Goal: Transaction & Acquisition: Purchase product/service

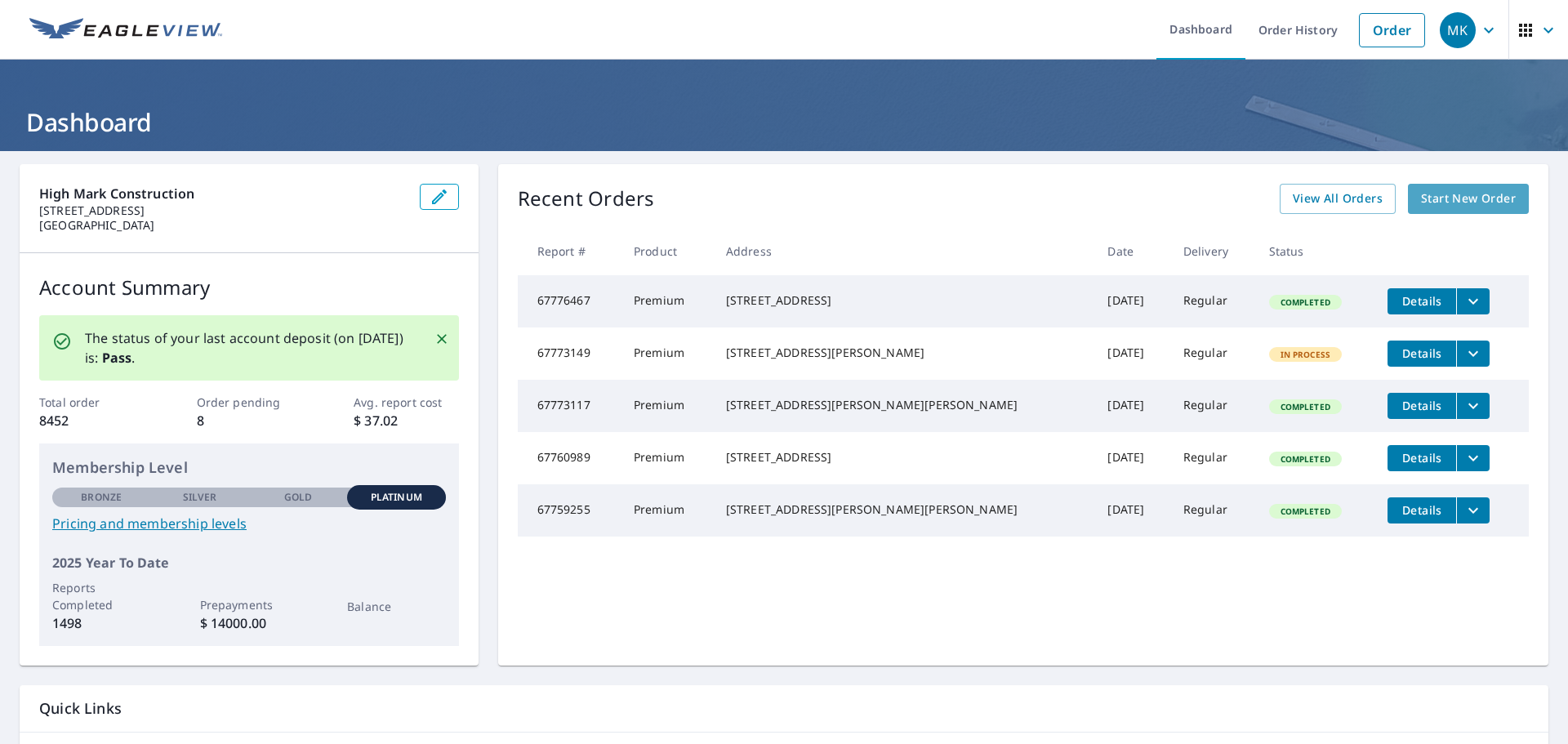
click at [1457, 200] on span "Start New Order" at bounding box center [1469, 199] width 95 height 21
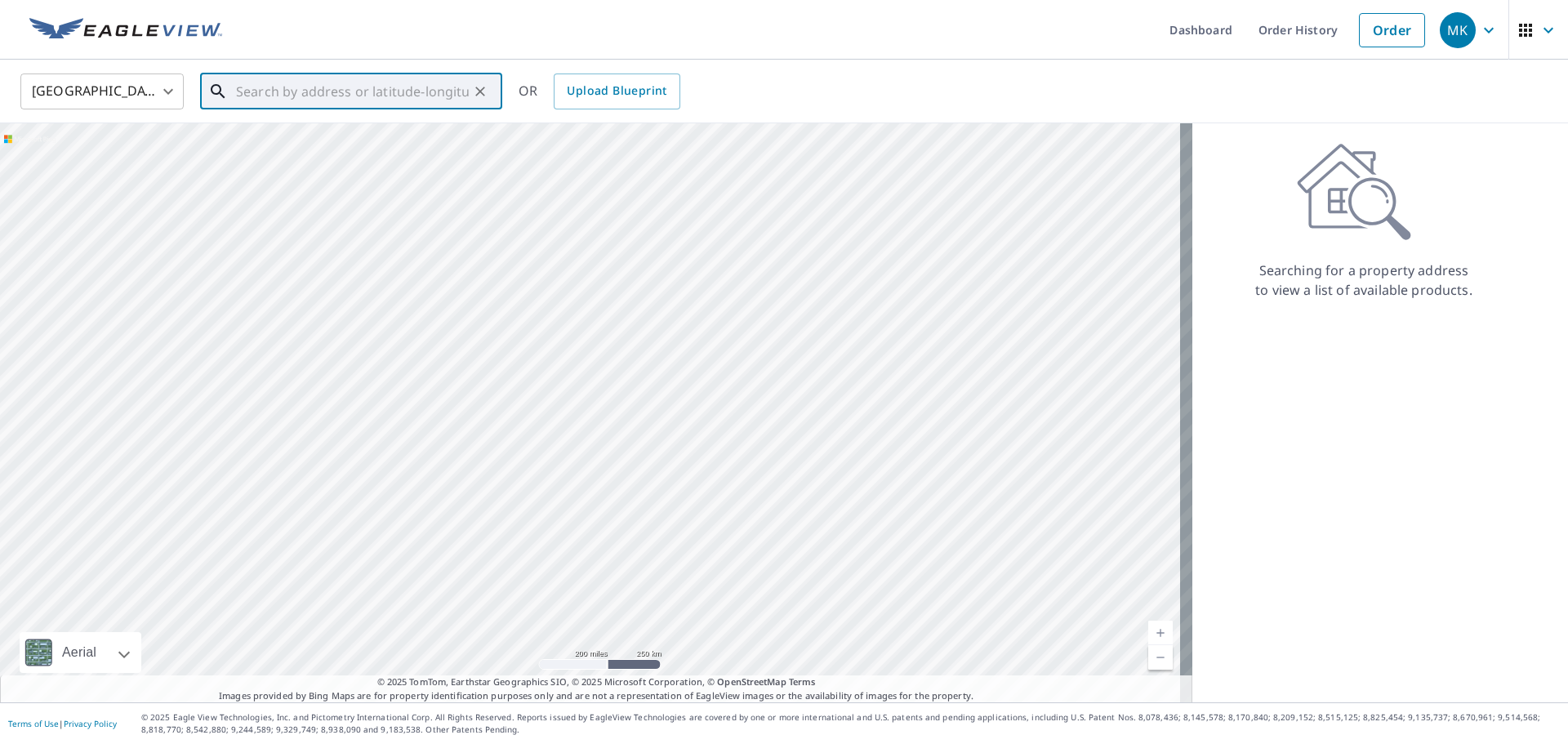
click at [345, 93] on input "text" at bounding box center [352, 91] width 233 height 46
click at [304, 140] on span "[STREET_ADDRESS]" at bounding box center [360, 138] width 257 height 20
type input "[STREET_ADDRESS]"
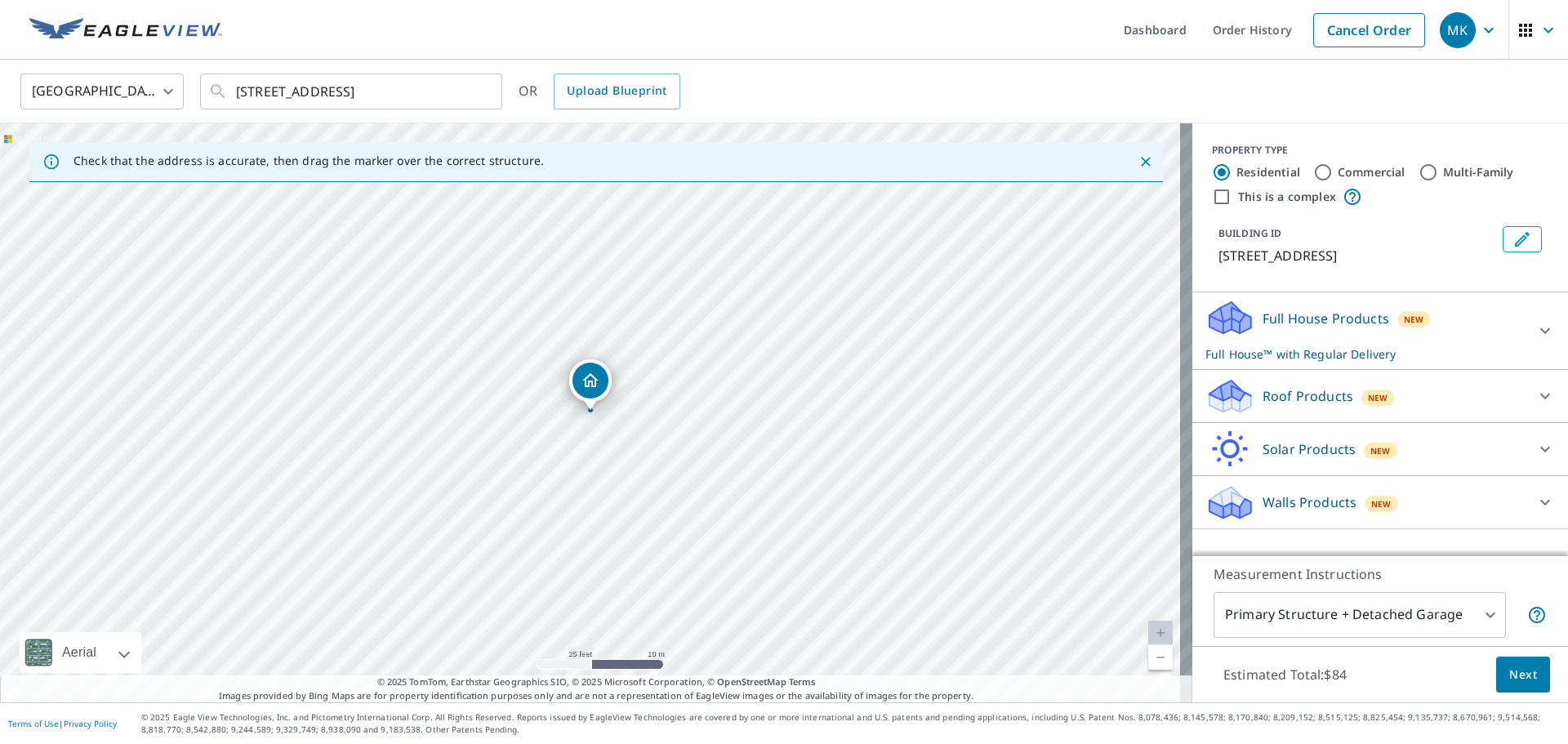
drag, startPoint x: 430, startPoint y: 324, endPoint x: 615, endPoint y: 385, distance: 194.8
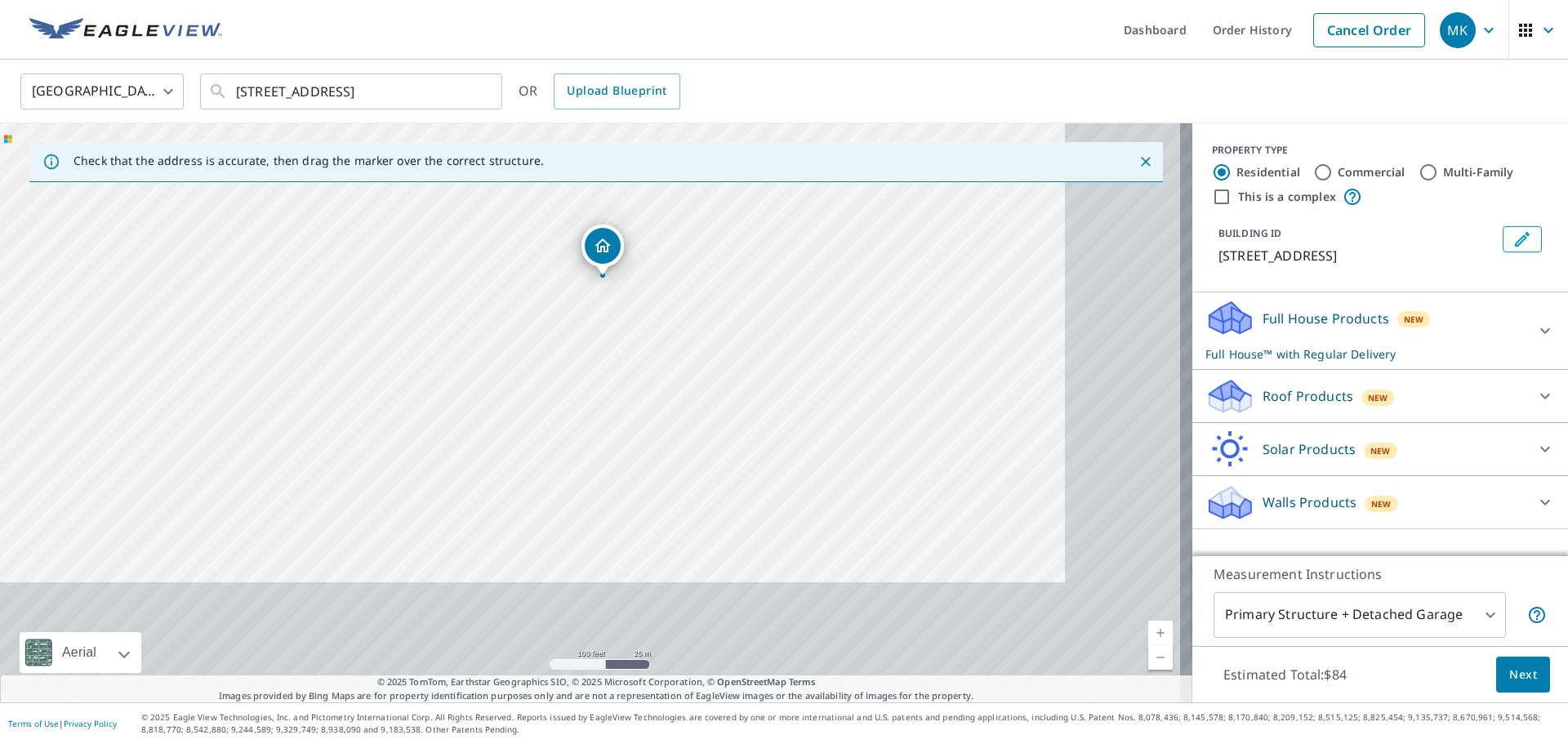
drag, startPoint x: 829, startPoint y: 523, endPoint x: 647, endPoint y: 334, distance: 262.4
click at [663, 352] on div "[STREET_ADDRESS]" at bounding box center [596, 413] width 1193 height 579
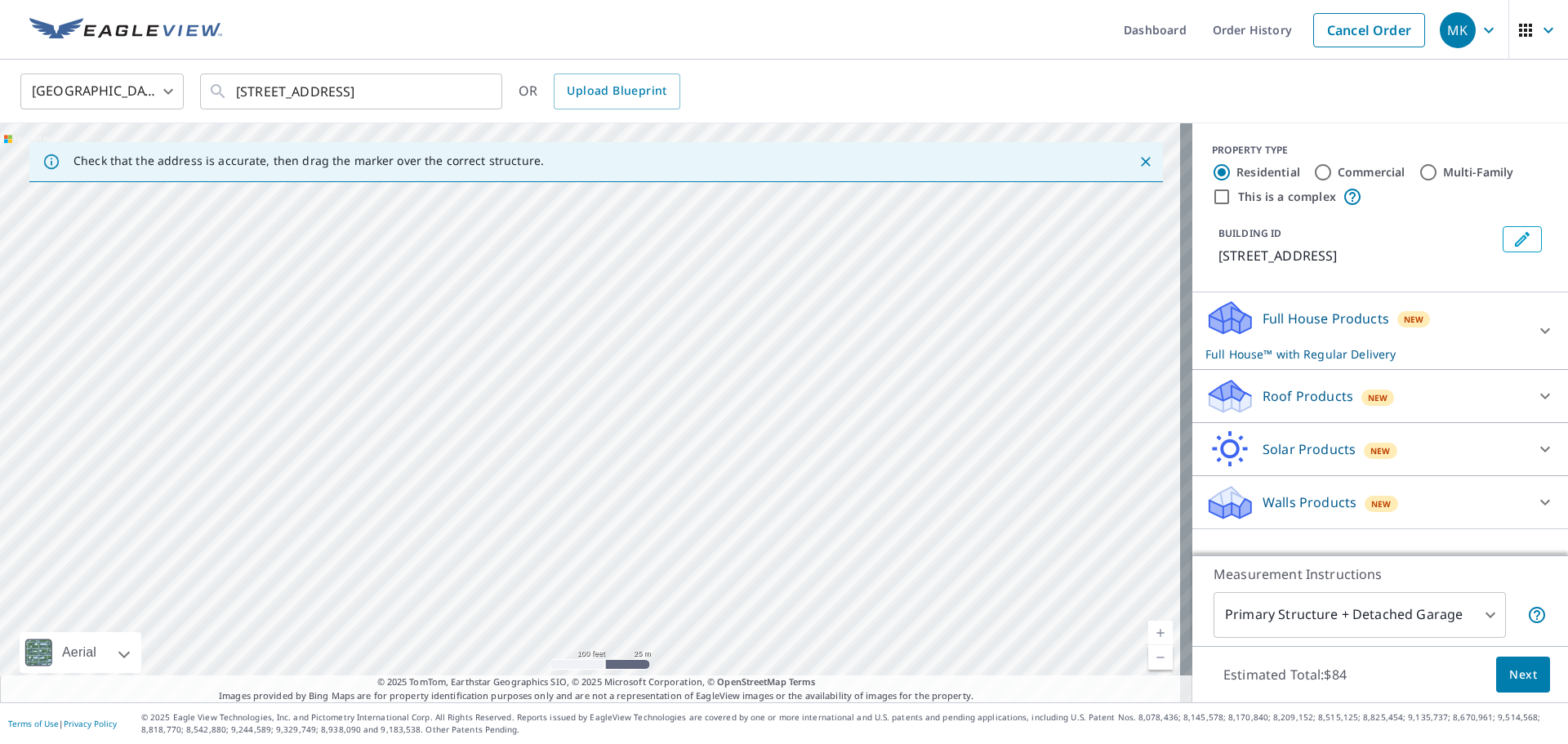
drag, startPoint x: 751, startPoint y: 467, endPoint x: 492, endPoint y: 189, distance: 380.0
click at [492, 189] on div "[STREET_ADDRESS]" at bounding box center [596, 413] width 1193 height 579
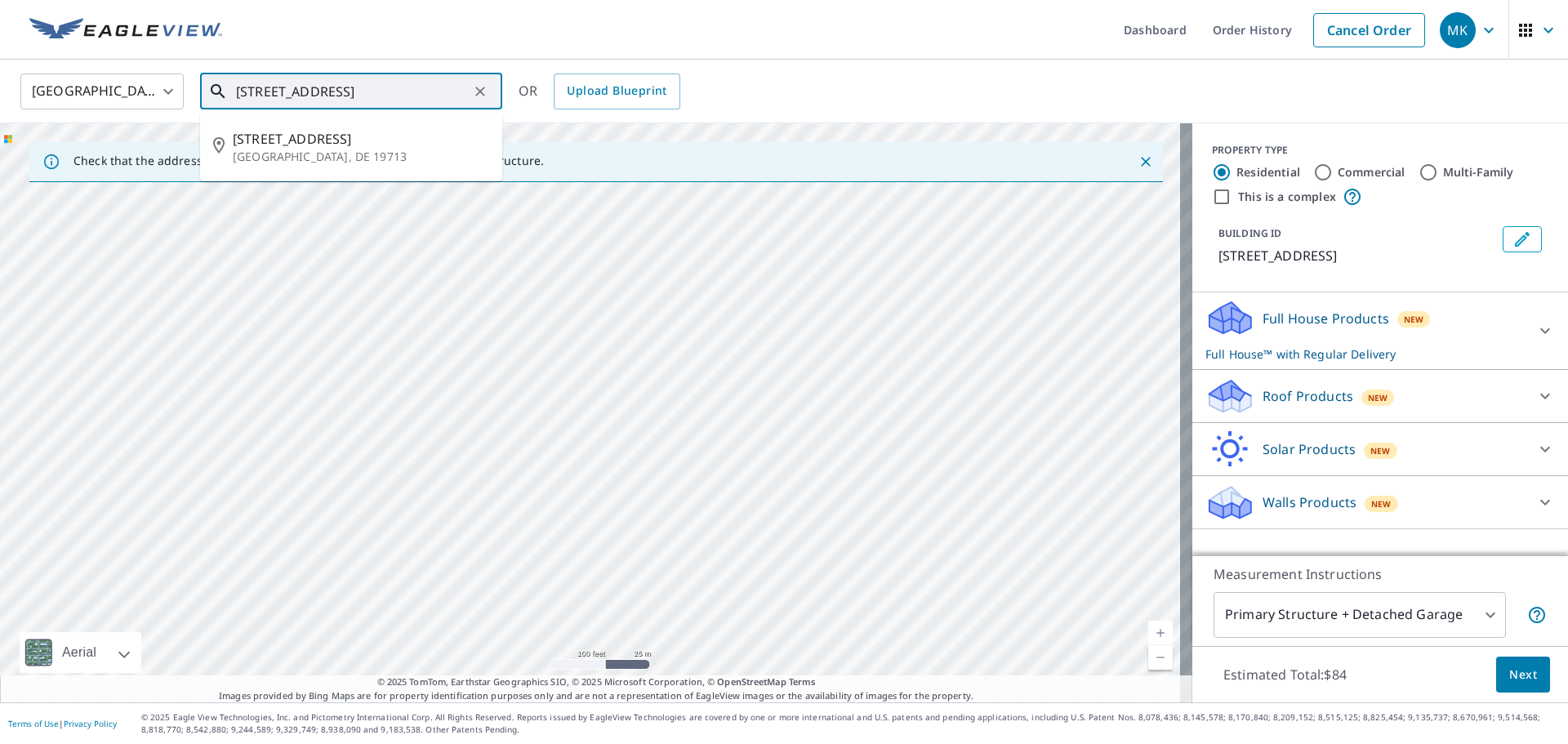
click at [462, 94] on input "[STREET_ADDRESS]" at bounding box center [352, 91] width 233 height 46
click at [285, 145] on span "[STREET_ADDRESS]" at bounding box center [360, 138] width 257 height 20
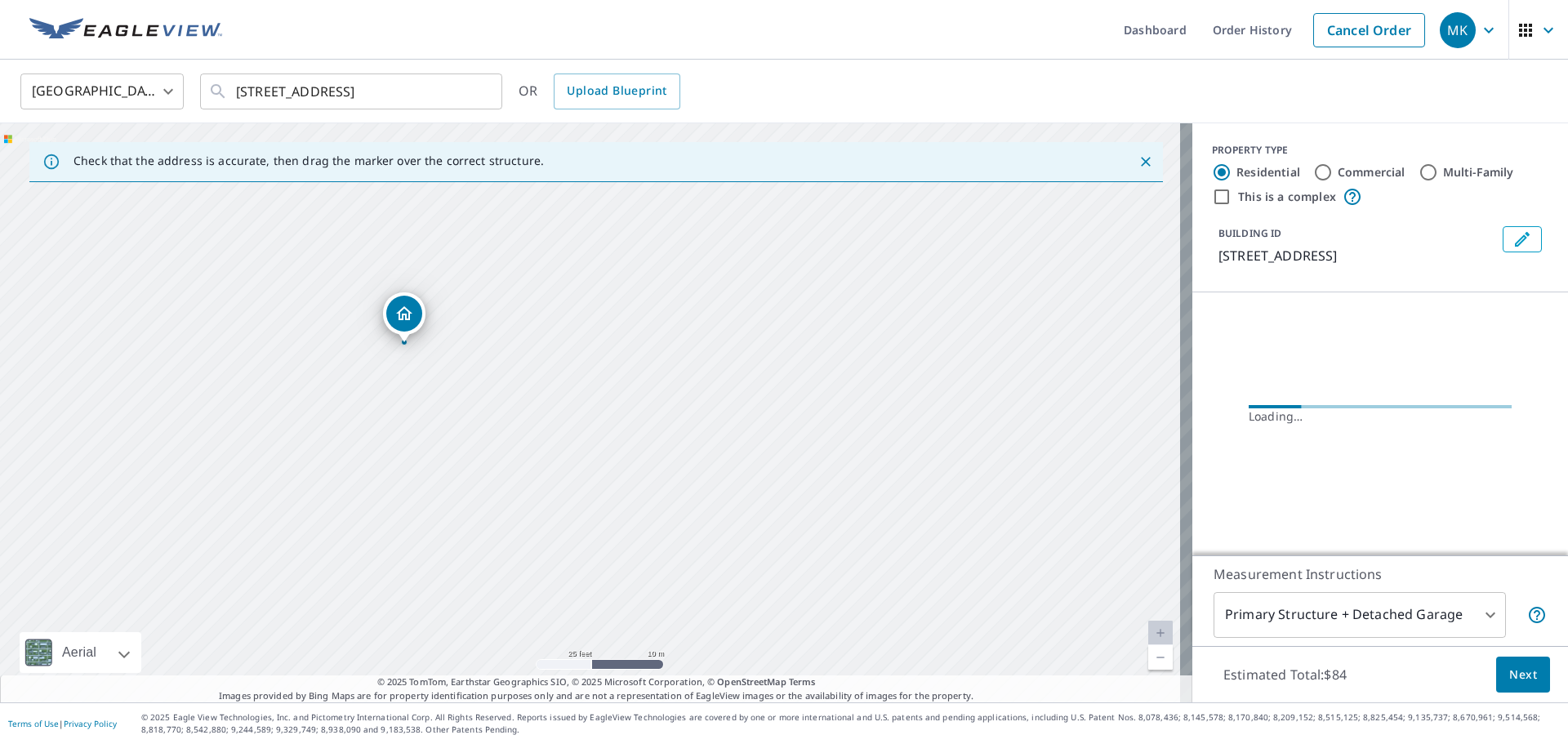
drag, startPoint x: 514, startPoint y: 362, endPoint x: 735, endPoint y: 571, distance: 304.2
click at [736, 571] on div "[STREET_ADDRESS]" at bounding box center [596, 413] width 1193 height 579
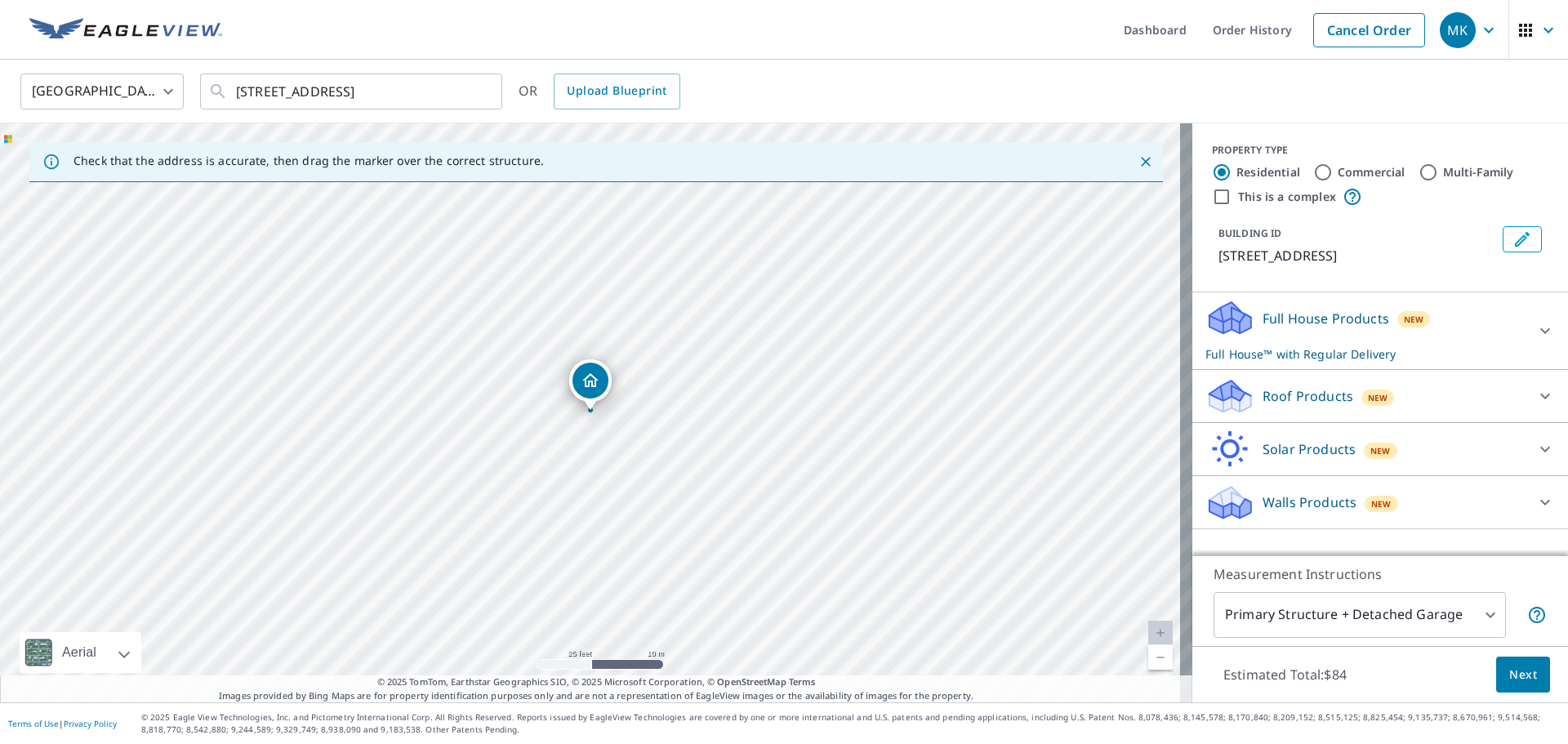
click at [1474, 393] on div "Roof Products New" at bounding box center [1366, 397] width 320 height 38
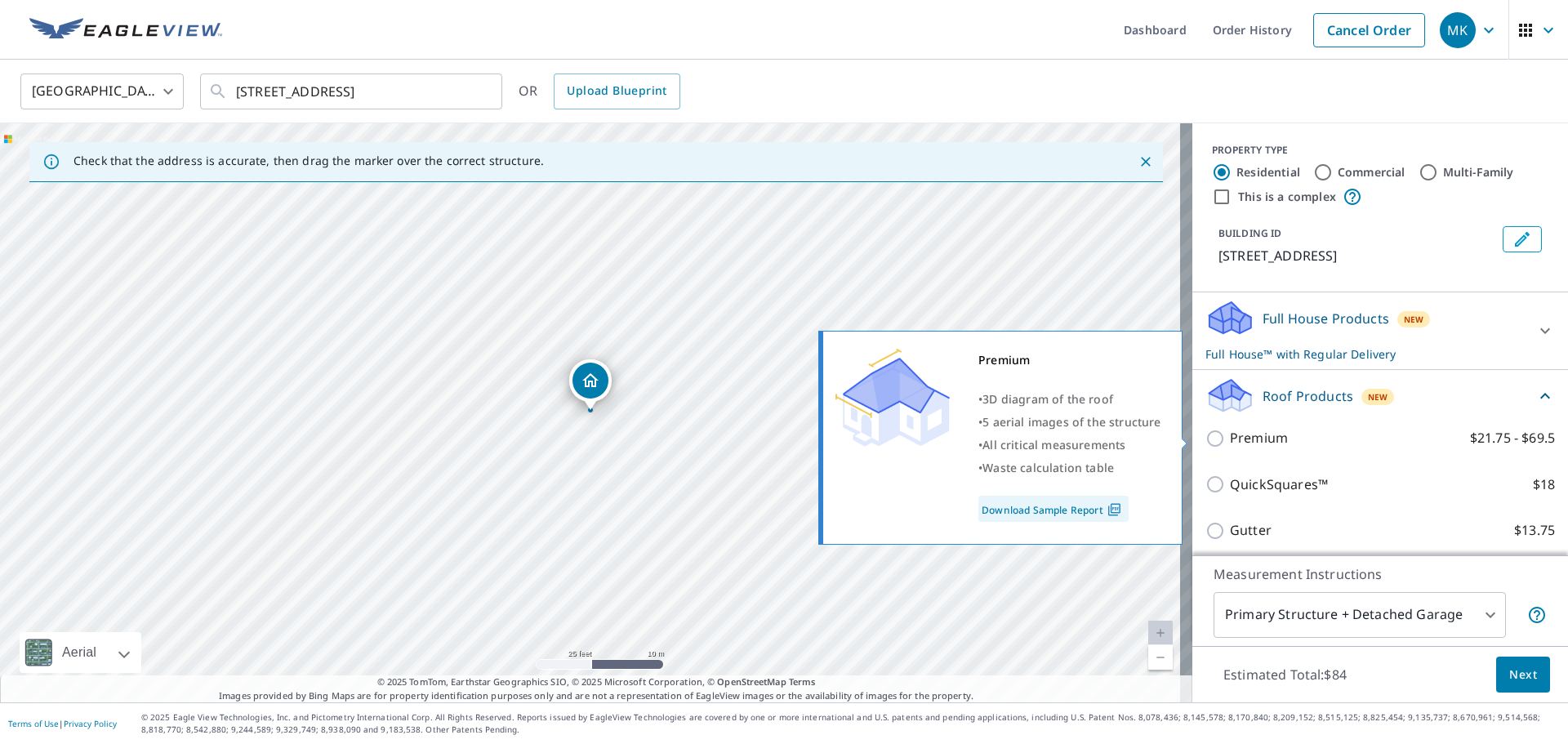
click at [1207, 439] on input "Premium $21.75 - $69.5" at bounding box center [1218, 438] width 24 height 20
checkbox input "true"
checkbox input "false"
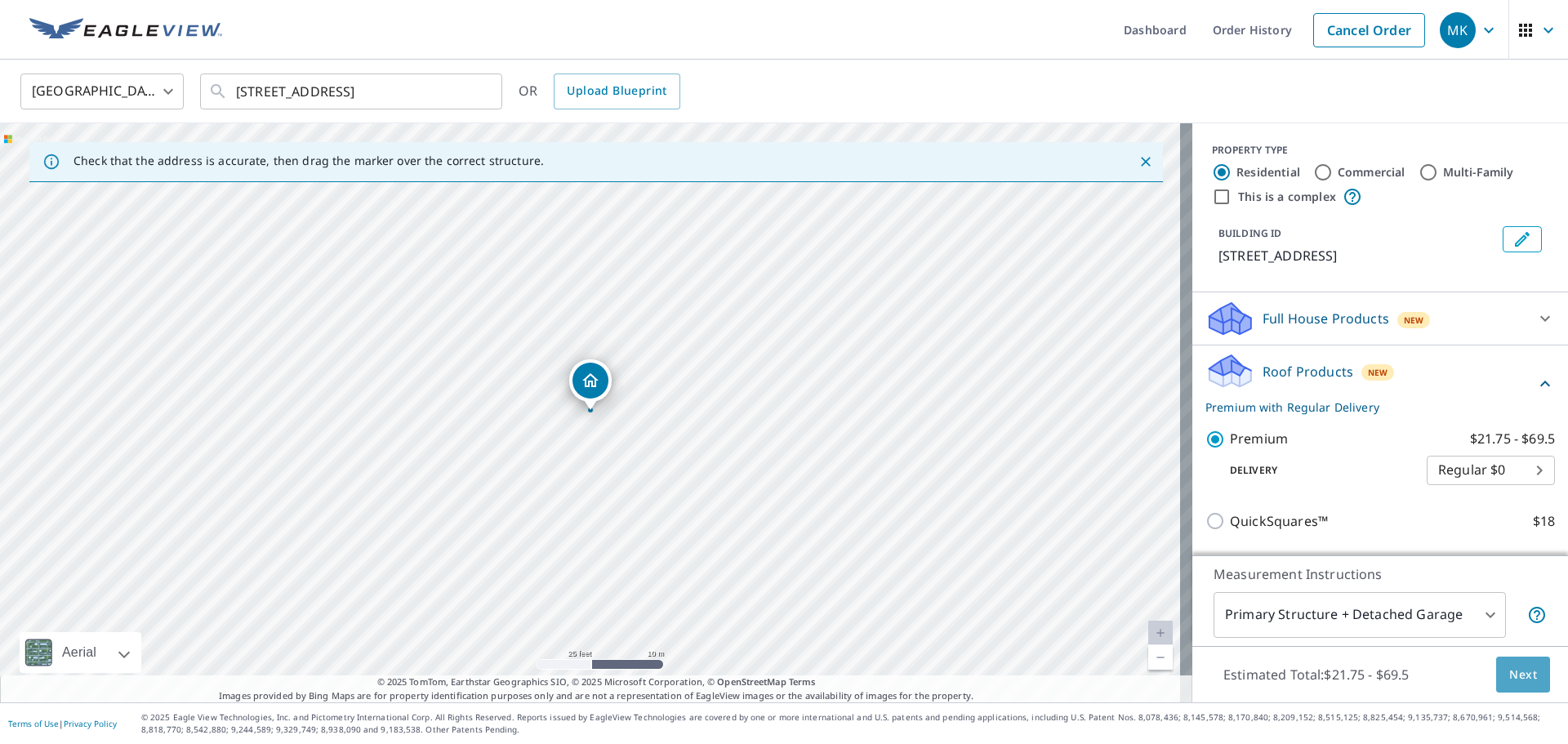
click at [1513, 670] on span "Next" at bounding box center [1523, 675] width 28 height 21
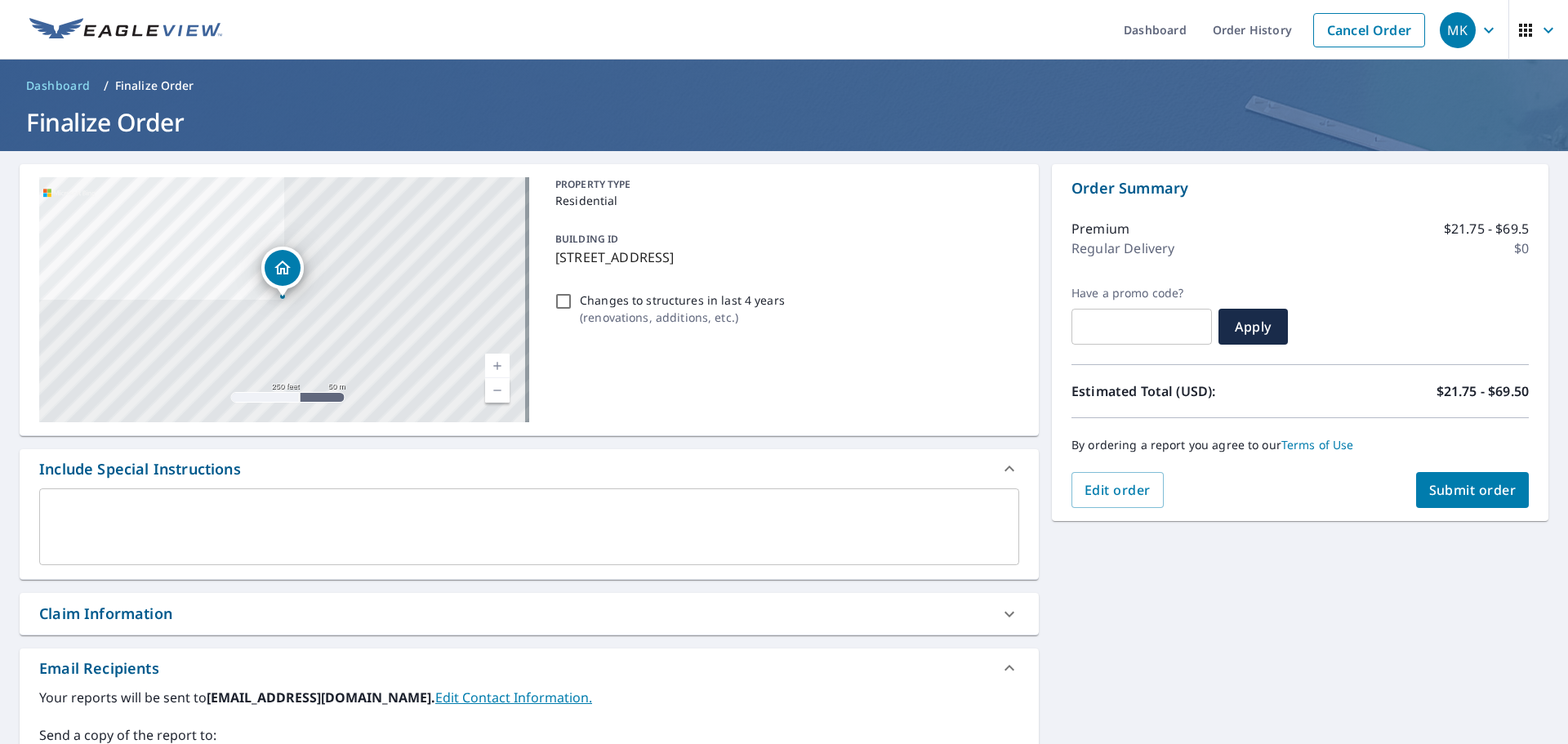
scroll to position [245, 0]
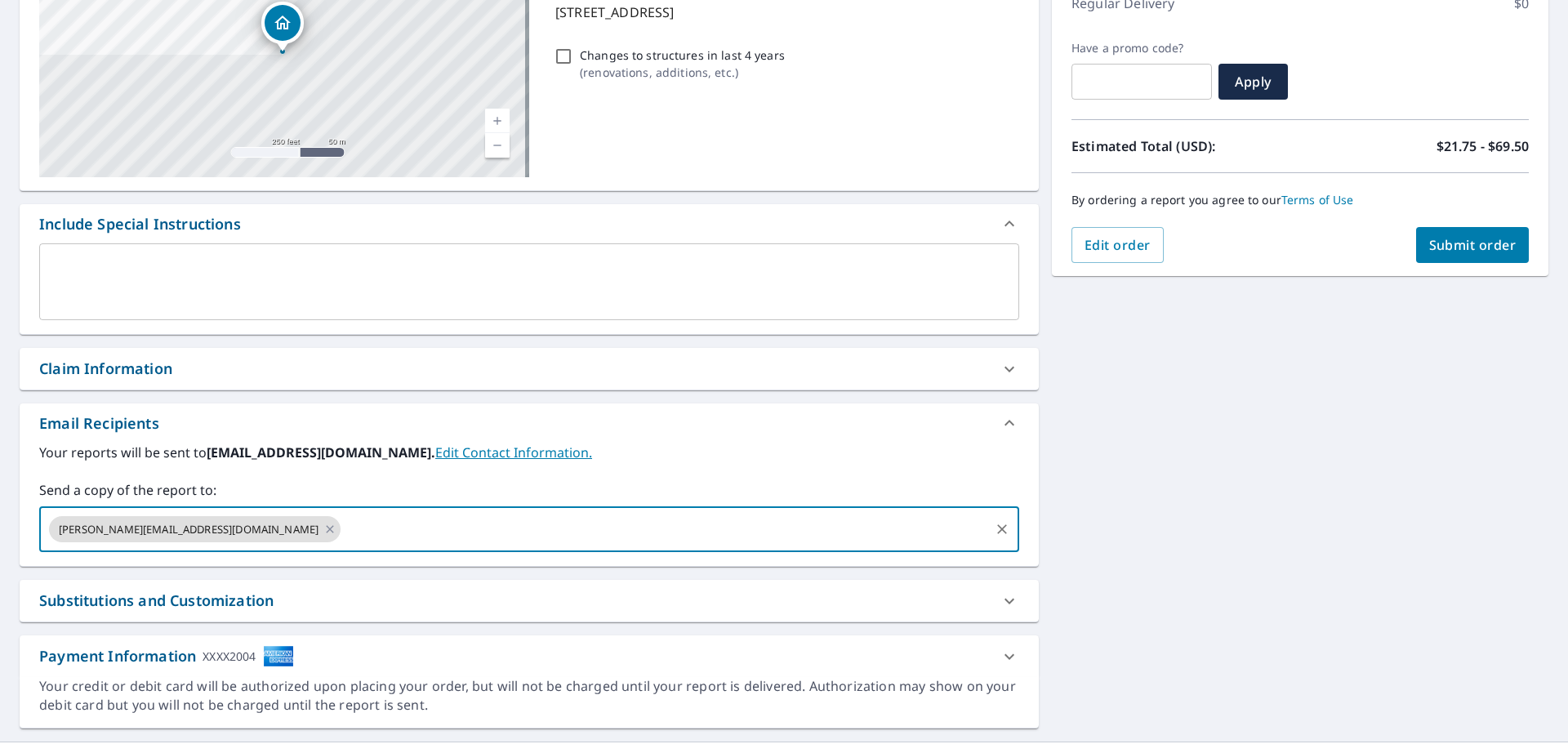
click at [343, 533] on input "text" at bounding box center [666, 529] width 645 height 31
type input "[EMAIL_ADDRESS][DOMAIN_NAME]"
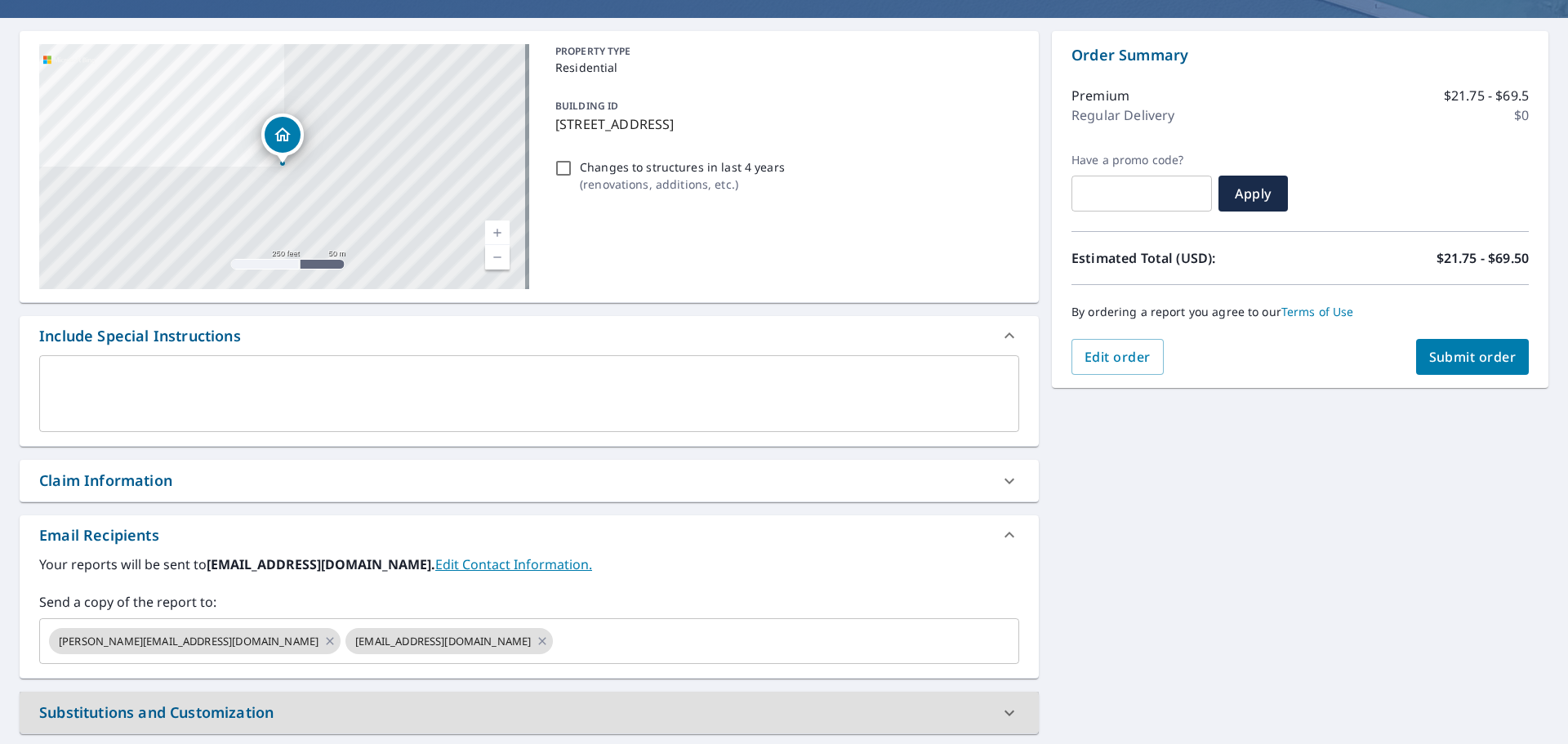
scroll to position [81, 0]
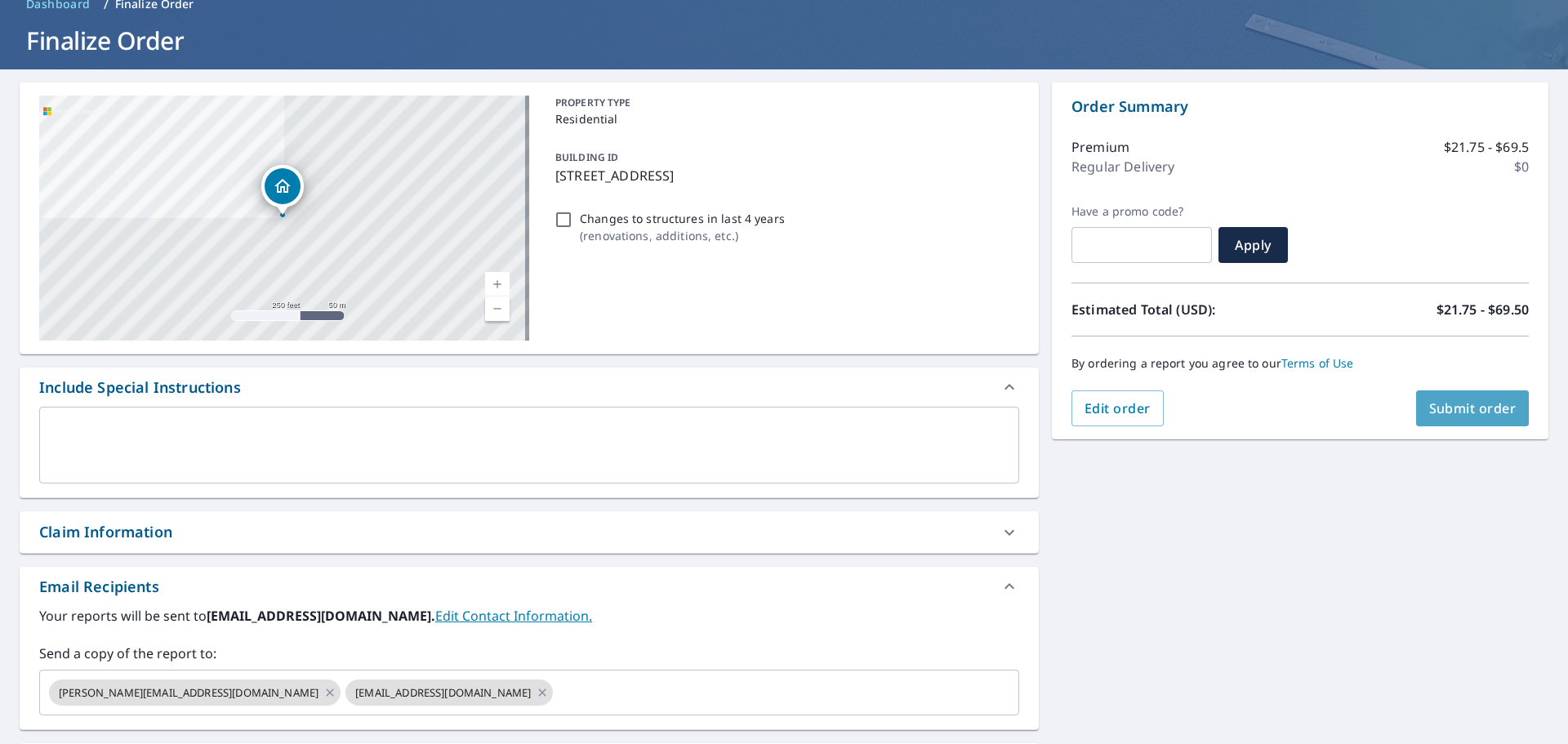
click at [1475, 404] on span "Submit order" at bounding box center [1473, 408] width 87 height 18
checkbox input "true"
